Goal: Task Accomplishment & Management: Use online tool/utility

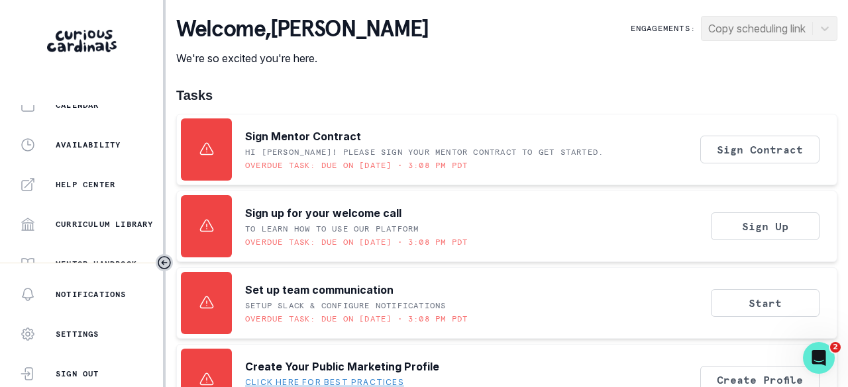
scroll to position [424, 0]
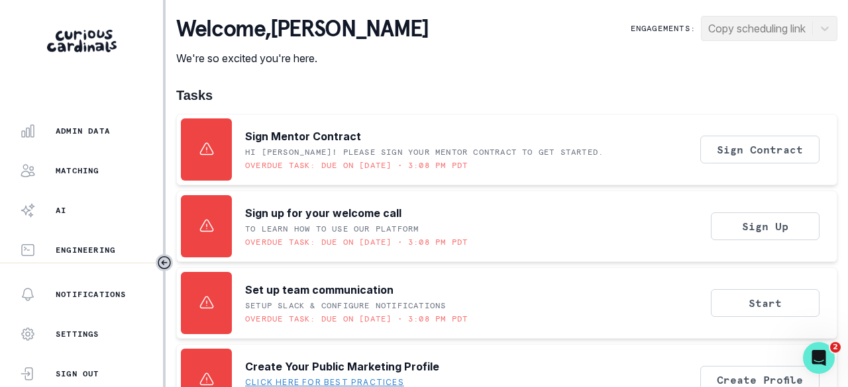
click at [90, 130] on p "Admin Data" at bounding box center [83, 131] width 54 height 11
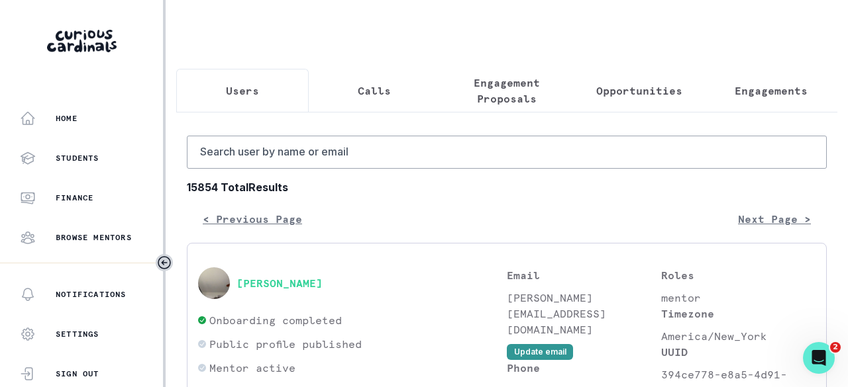
click at [748, 92] on p "Engagements" at bounding box center [770, 91] width 73 height 16
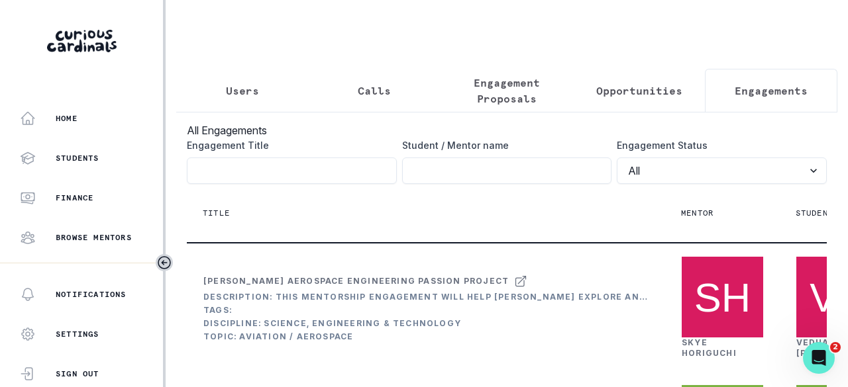
click at [491, 171] on input "Engagement Title" at bounding box center [507, 171] width 210 height 26
type input "[PERSON_NAME]"
click button "submit" at bounding box center [0, 0] width 0 height 0
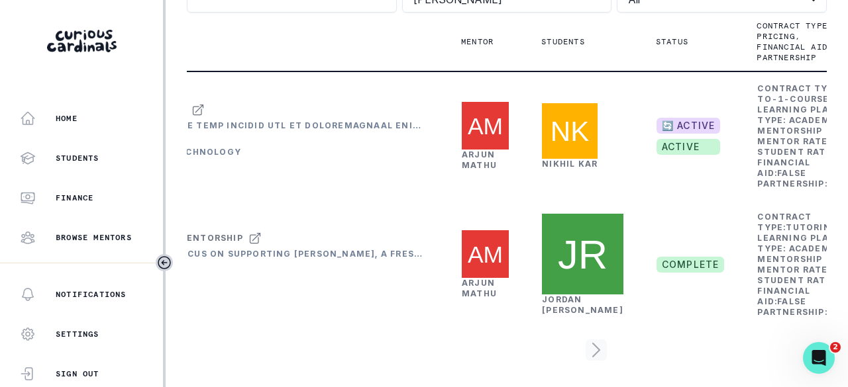
scroll to position [0, 238]
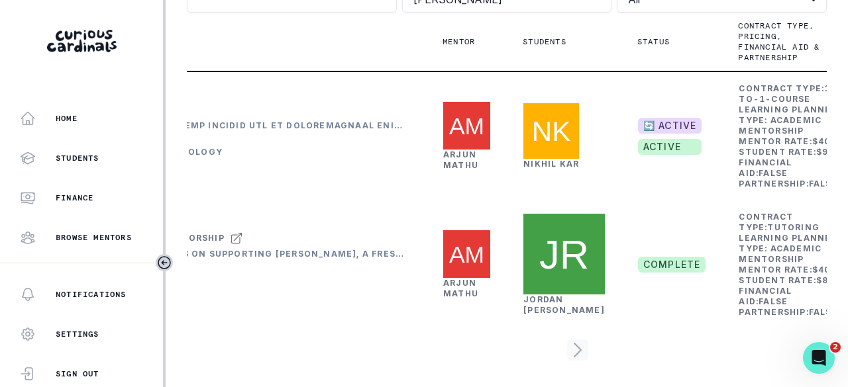
click at [459, 150] on link "[PERSON_NAME]" at bounding box center [460, 160] width 35 height 21
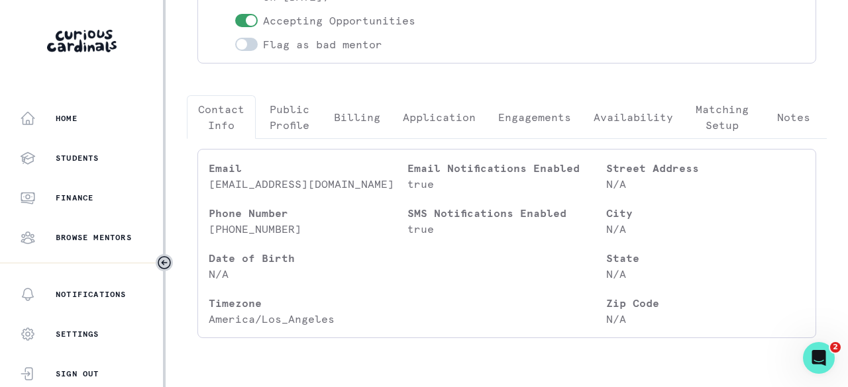
click at [501, 116] on p "Engagements" at bounding box center [534, 117] width 73 height 16
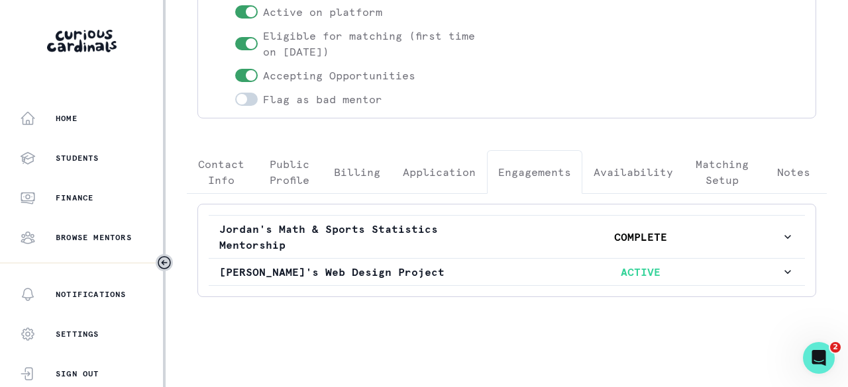
scroll to position [207, 0]
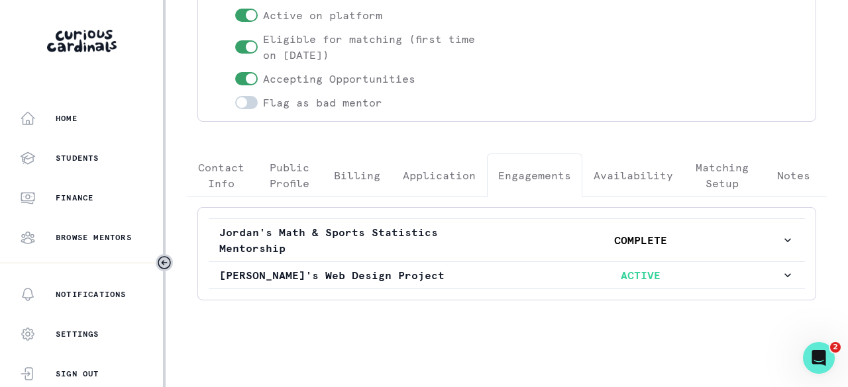
click at [511, 267] on p "ACTIVE" at bounding box center [640, 275] width 281 height 16
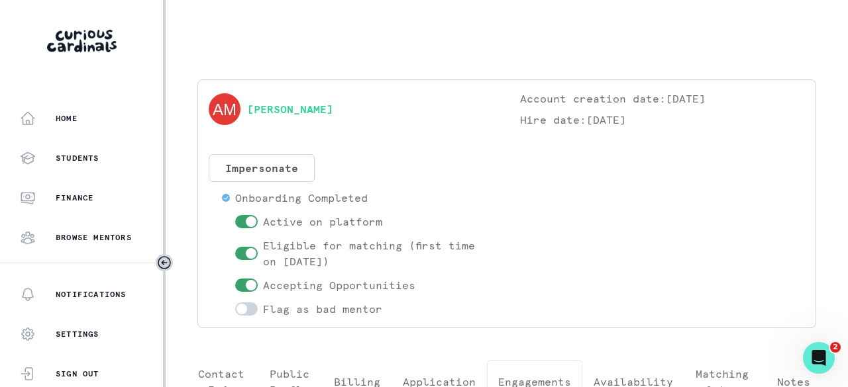
scroll to position [331, 0]
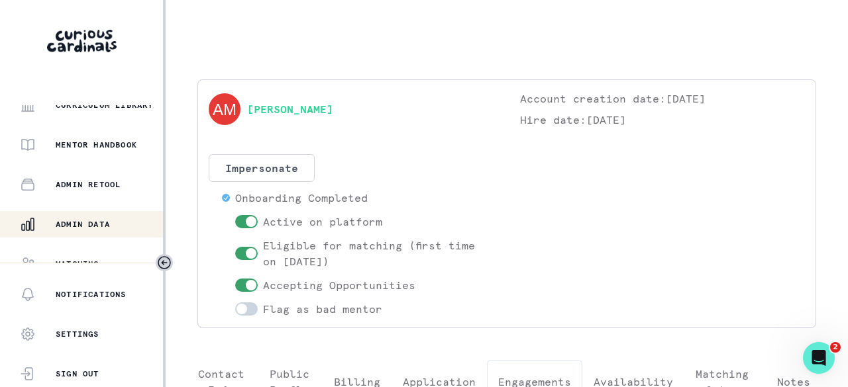
click at [89, 219] on p "Admin Data" at bounding box center [83, 224] width 54 height 11
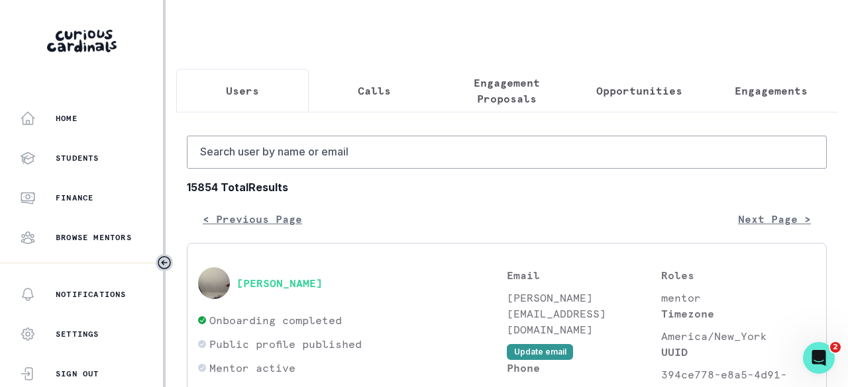
click at [230, 83] on p "Users" at bounding box center [242, 91] width 33 height 16
click at [239, 154] on input "Search user by name or email" at bounding box center [507, 152] width 640 height 33
type input "anindeep k"
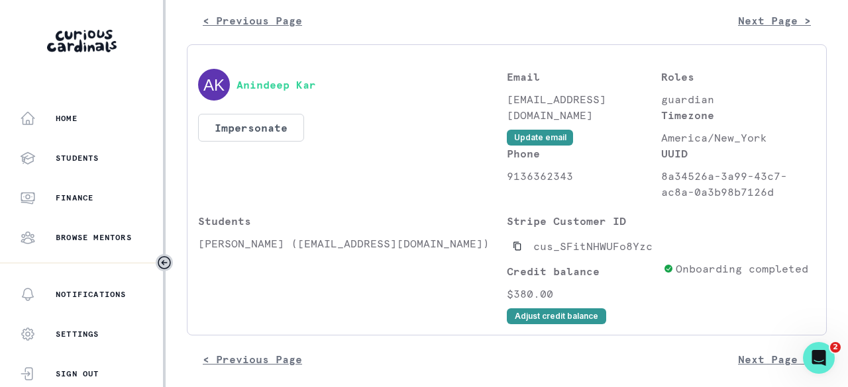
scroll to position [219, 0]
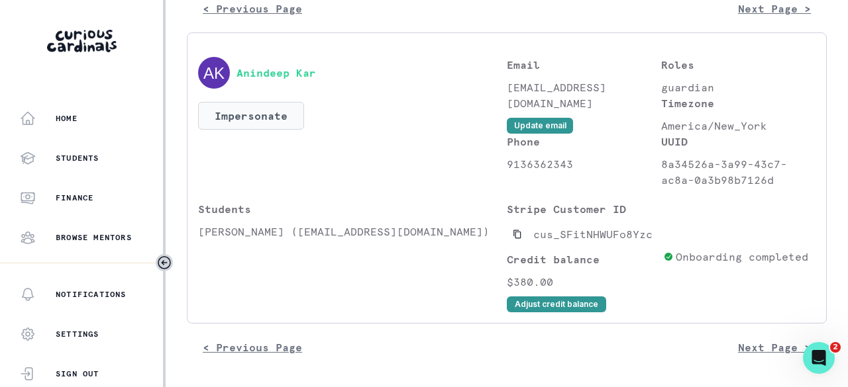
click at [266, 115] on button "Impersonate" at bounding box center [251, 116] width 106 height 28
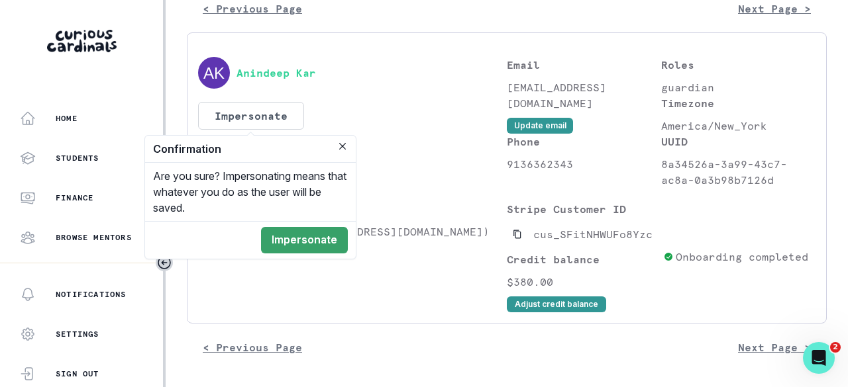
click at [290, 235] on button "Impersonate" at bounding box center [304, 240] width 87 height 26
